Goal: Check status: Check status

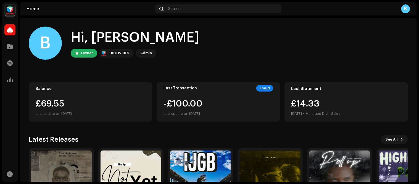
scroll to position [54, 0]
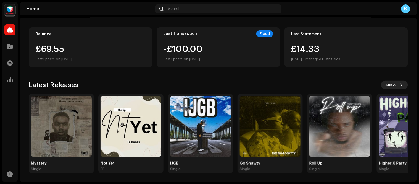
click at [393, 85] on span "See All" at bounding box center [392, 84] width 12 height 11
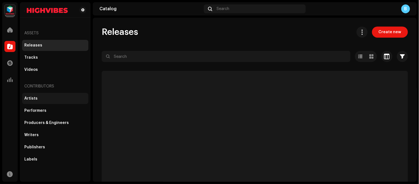
click at [28, 100] on div "Artists" at bounding box center [30, 98] width 13 height 4
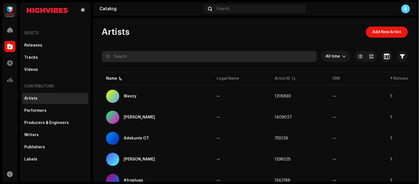
click at [143, 57] on input "text" at bounding box center [209, 56] width 215 height 11
paste input "[PERSON_NAME]"
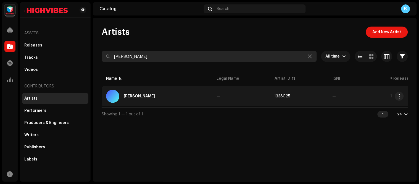
type input "[PERSON_NAME]"
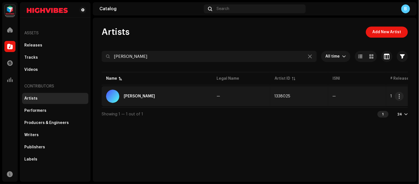
click at [133, 92] on div "[PERSON_NAME]" at bounding box center [157, 96] width 102 height 13
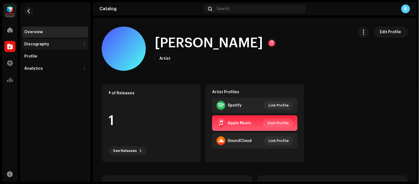
click at [68, 47] on div "Discography" at bounding box center [55, 44] width 66 height 11
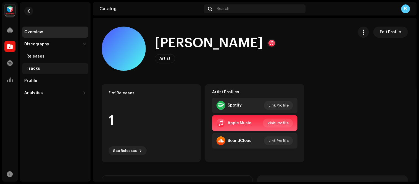
click at [41, 71] on div "Tracks" at bounding box center [55, 68] width 66 height 11
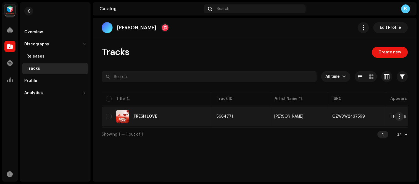
click at [199, 116] on div "FRESH LOVE" at bounding box center [157, 116] width 102 height 13
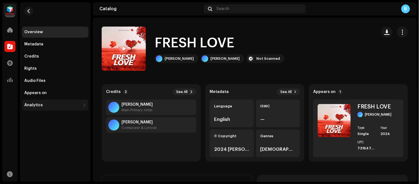
click at [71, 103] on div "Analytics" at bounding box center [52, 105] width 56 height 4
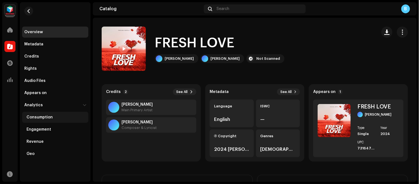
click at [45, 117] on div "Consumption" at bounding box center [40, 117] width 26 height 4
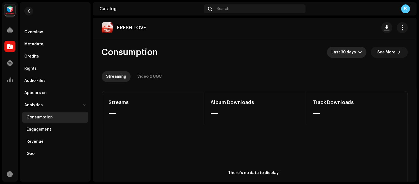
click at [359, 49] on div "dropdown trigger" at bounding box center [361, 52] width 4 height 11
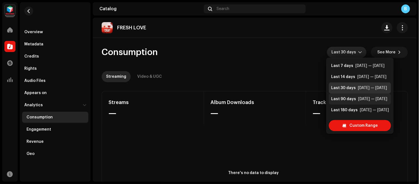
click at [346, 98] on div "Last 90 days" at bounding box center [344, 99] width 25 height 6
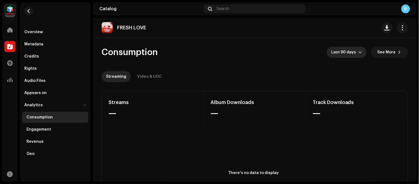
click at [258, 58] on re-o-consumption-dashboard-header "Consumption Last 90 days See More Streaming Video & UGC" at bounding box center [255, 62] width 307 height 49
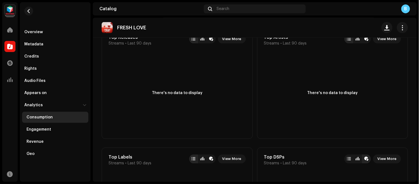
scroll to position [184, 0]
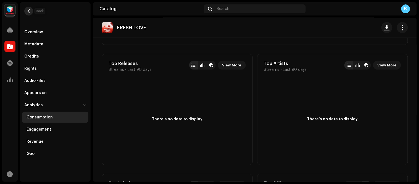
click at [30, 9] on button "button" at bounding box center [28, 11] width 9 height 9
